Goal: Find specific page/section: Find specific page/section

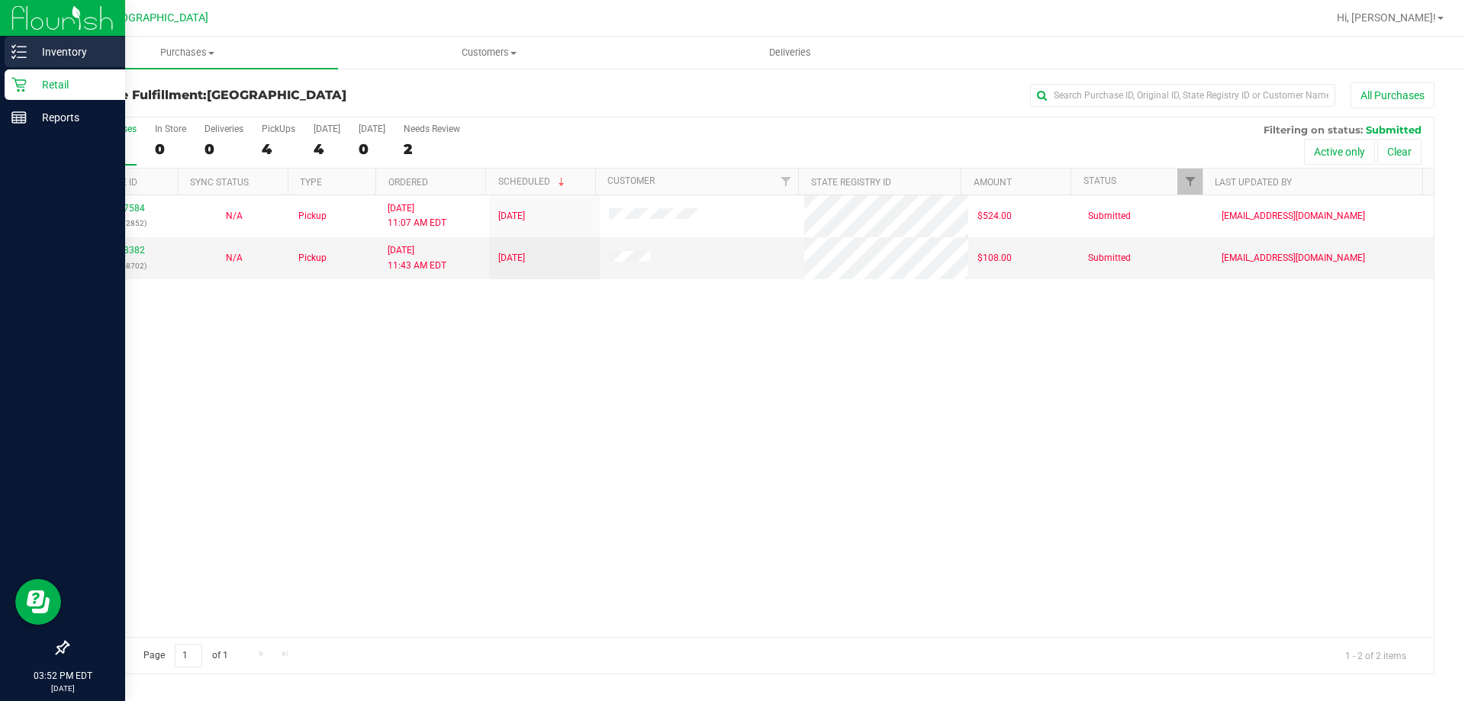
click at [76, 52] on p "Inventory" at bounding box center [73, 52] width 92 height 18
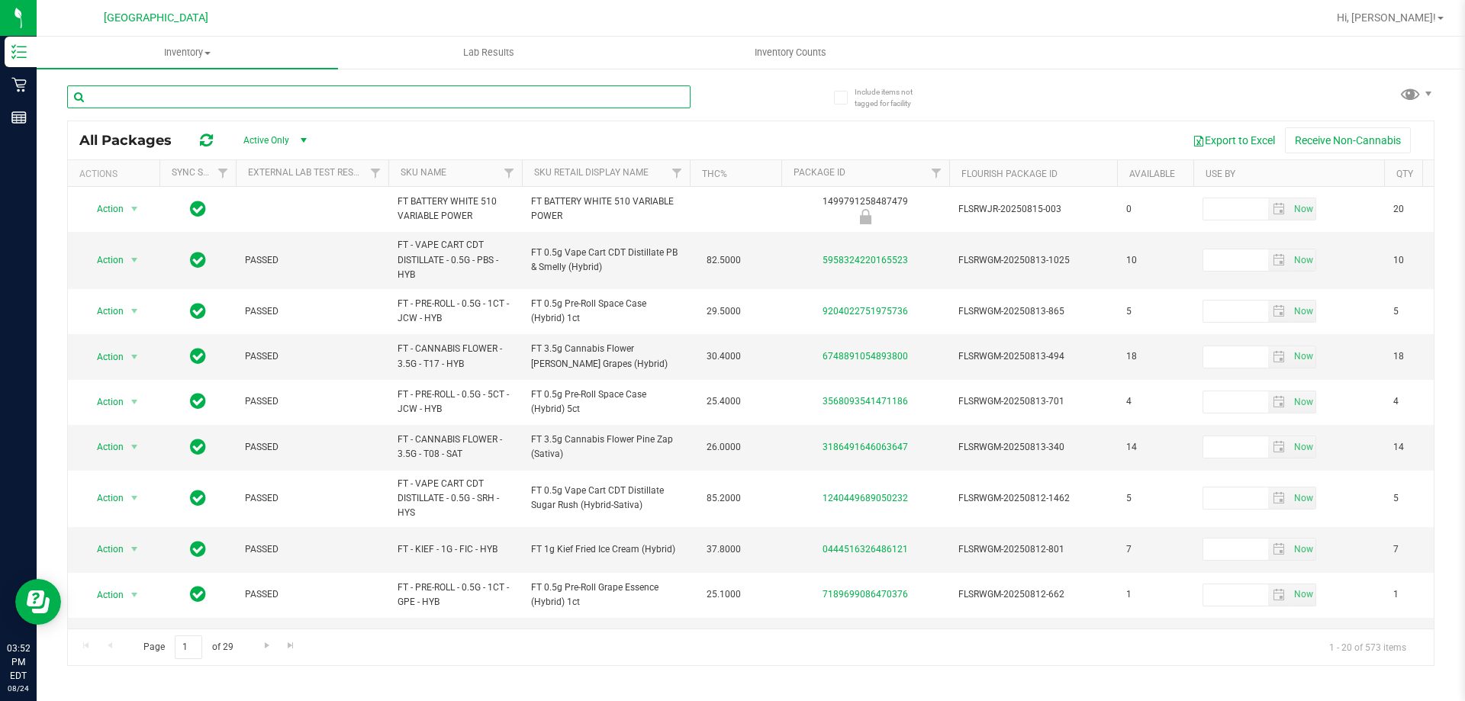
click at [211, 104] on input "text" at bounding box center [378, 96] width 623 height 23
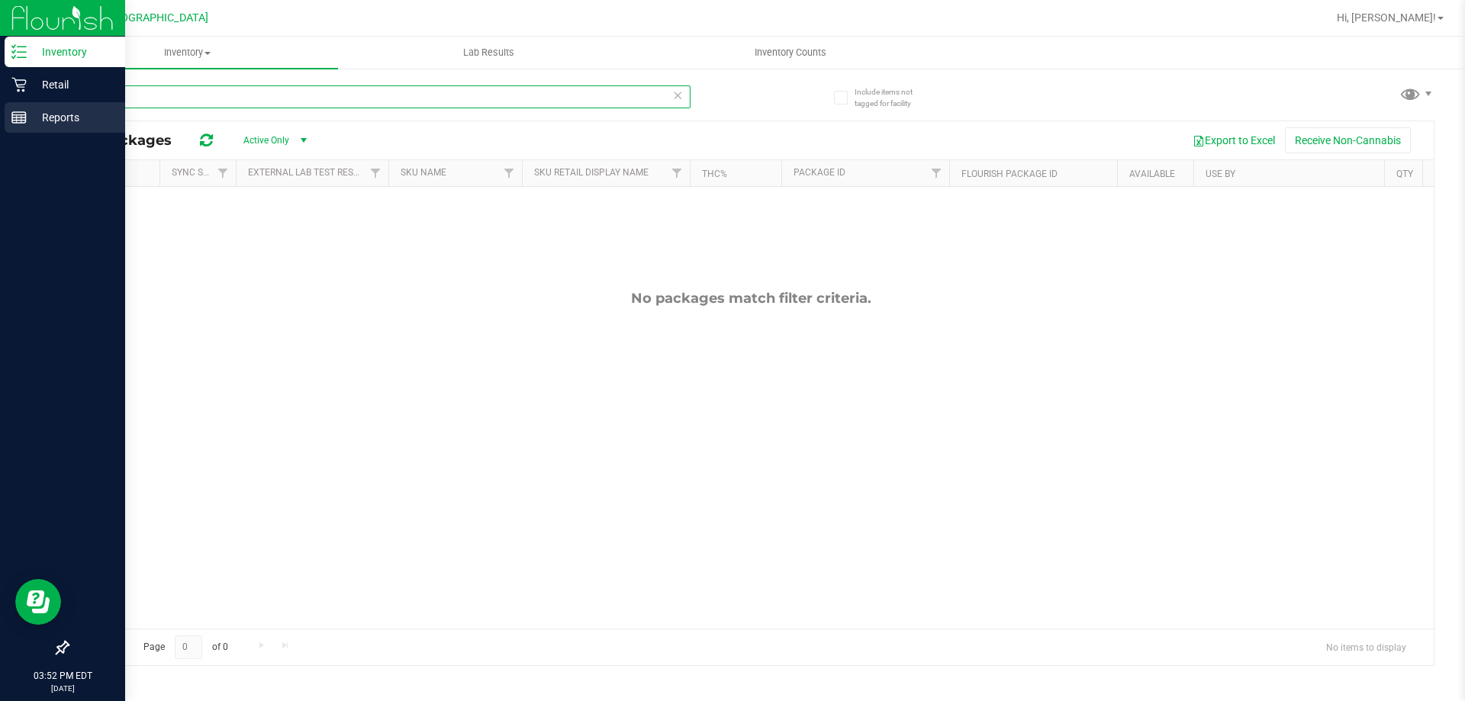
drag, startPoint x: 146, startPoint y: 101, endPoint x: 599, endPoint y: 224, distance: 469.4
click at [88, 135] on div "Inventory Retail Reports 03:52 PM EDT [DATE] 08/24 [GEOGRAPHIC_DATA] WC Hi, [PE…" at bounding box center [732, 350] width 1465 height 701
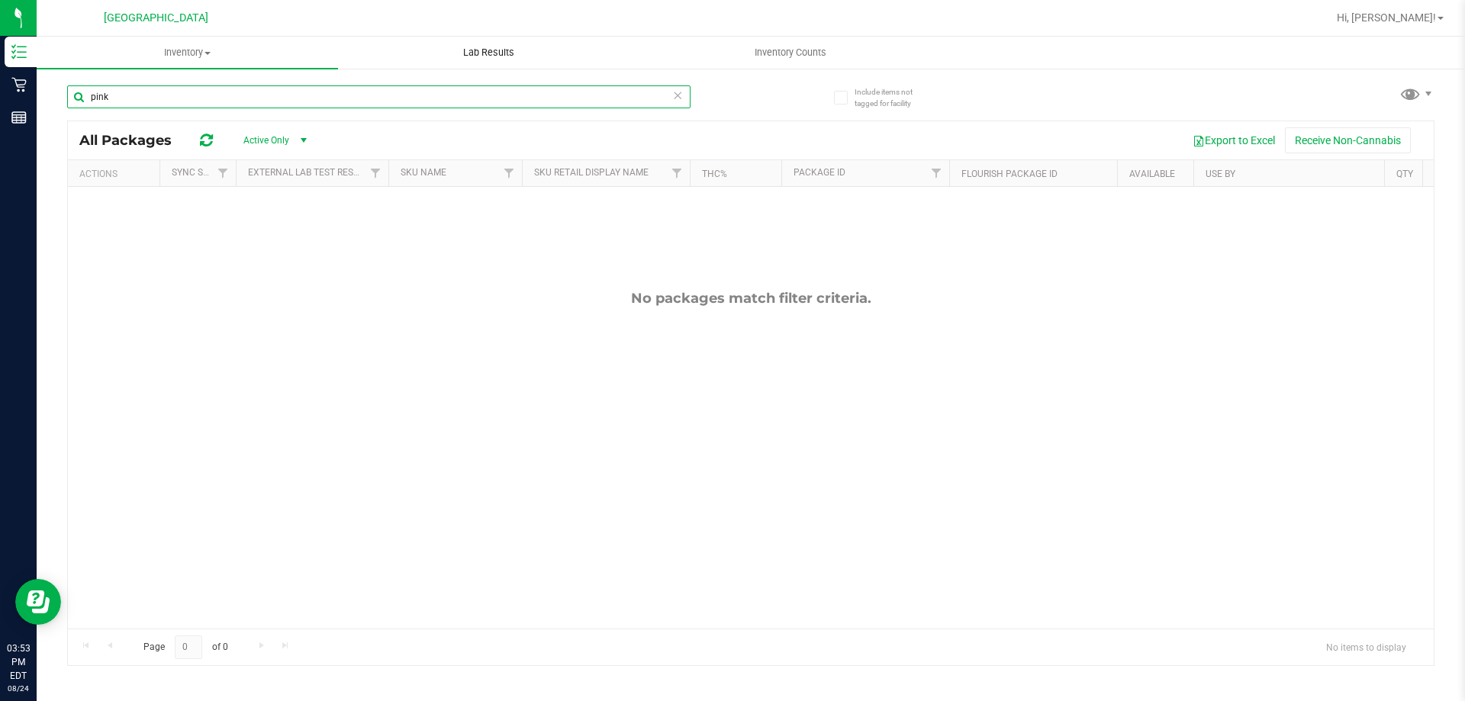
type input "pink"
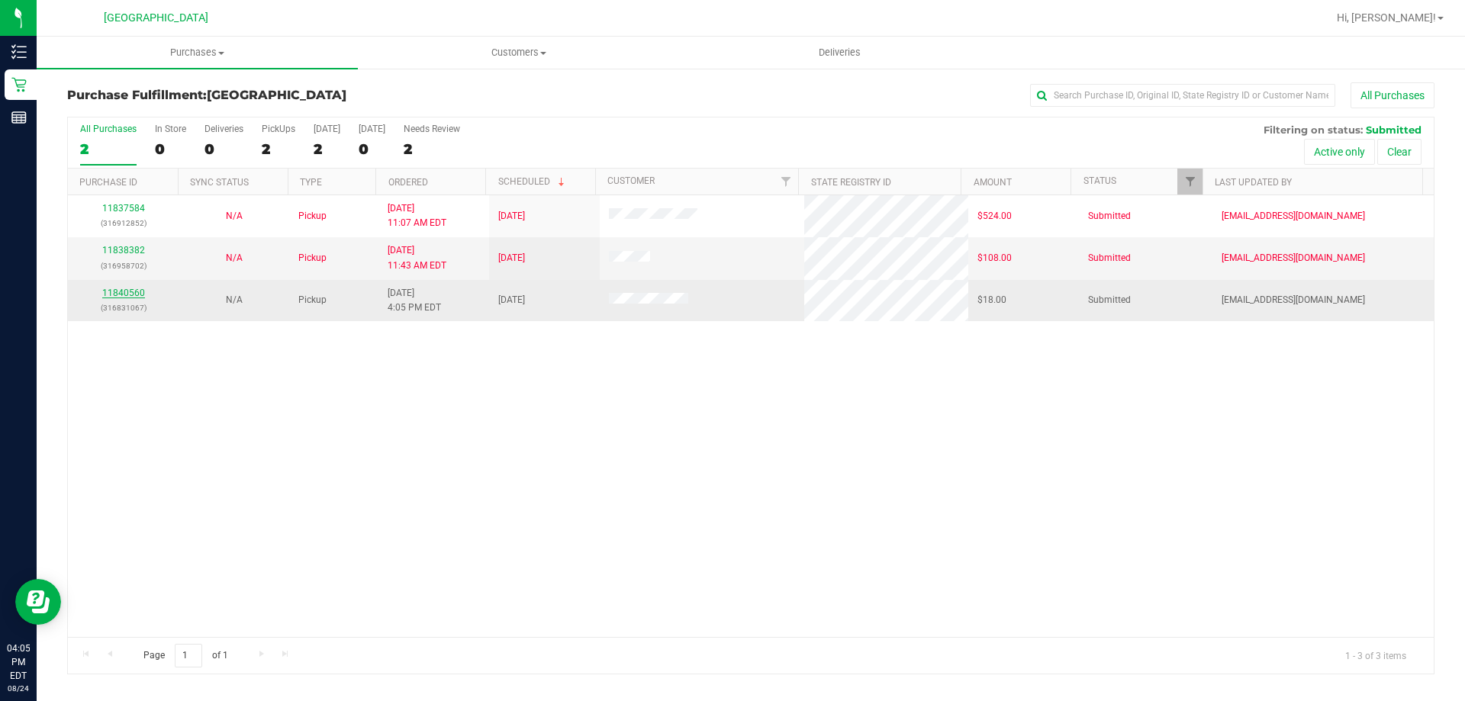
click at [124, 293] on link "11840560" at bounding box center [123, 293] width 43 height 11
